Goal: Find specific page/section: Locate a particular part of the current website

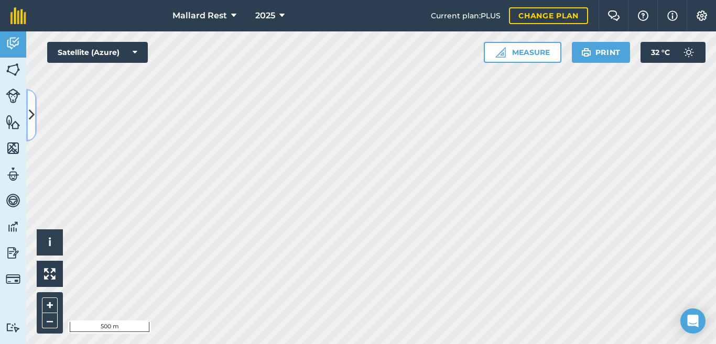
click at [33, 113] on icon at bounding box center [32, 115] width 6 height 18
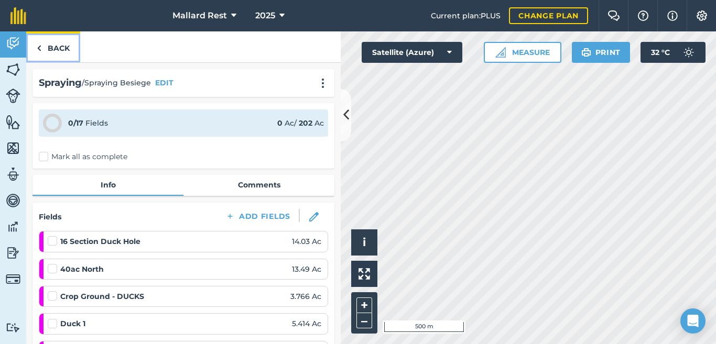
click at [61, 49] on link "Back" at bounding box center [53, 46] width 54 height 31
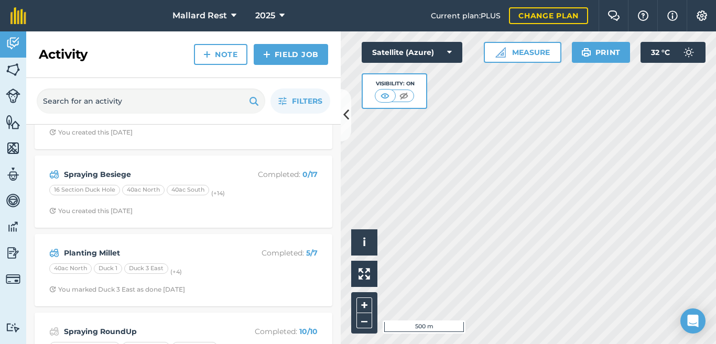
scroll to position [157, 0]
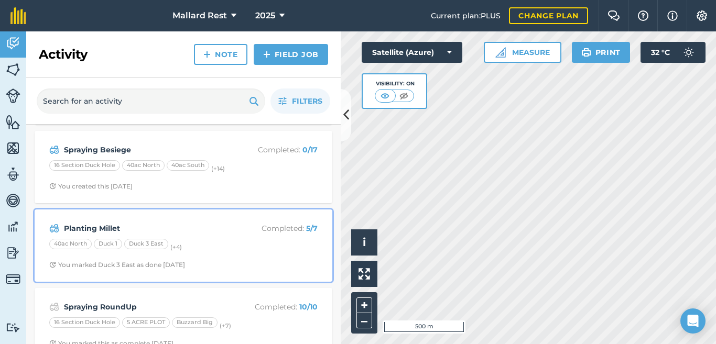
click at [212, 225] on strong "Planting Millet" at bounding box center [147, 229] width 166 height 12
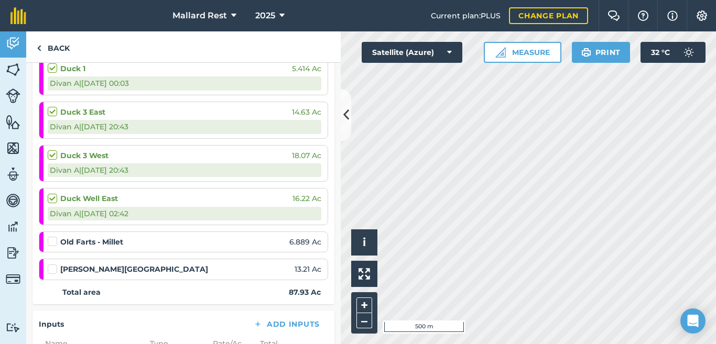
scroll to position [245, 0]
